Goal: Task Accomplishment & Management: Use online tool/utility

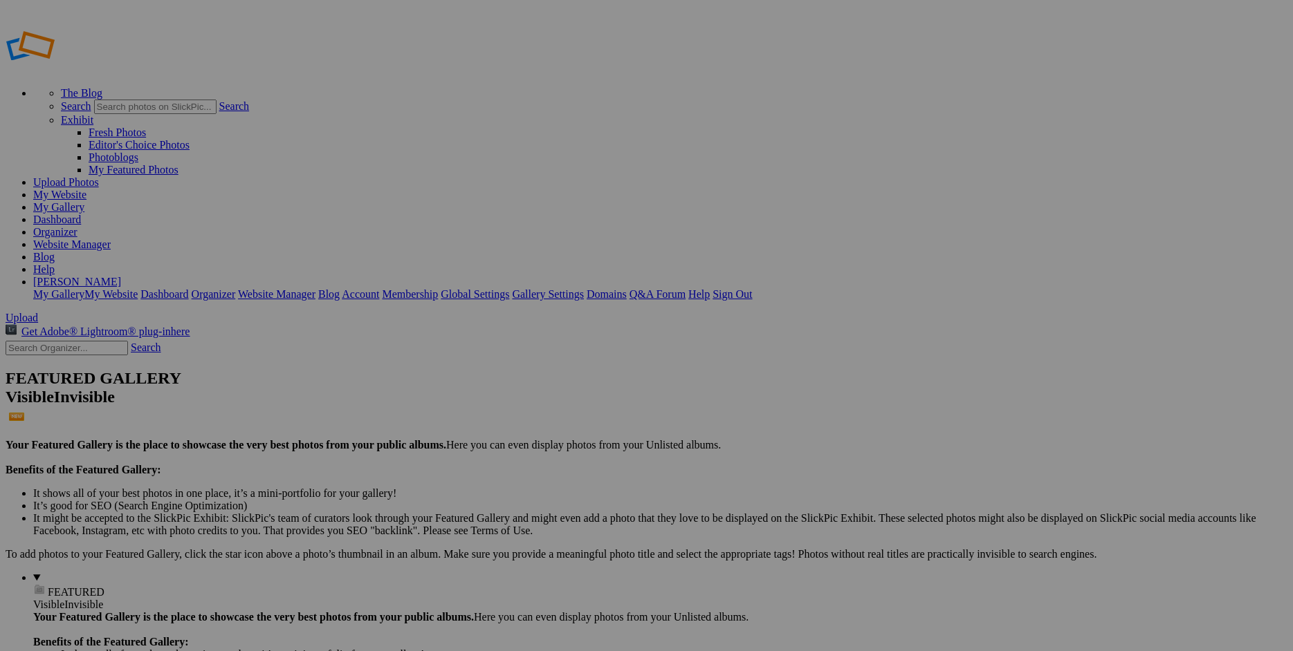
click at [111, 239] on link "Website Manager" at bounding box center [71, 245] width 77 height 12
